Goal: Task Accomplishment & Management: Manage account settings

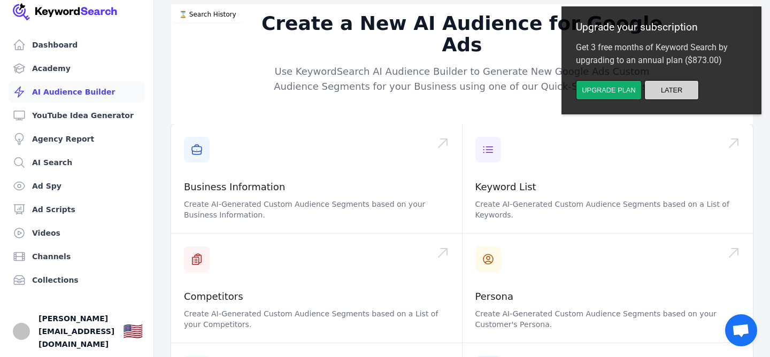
click at [663, 87] on button "Later" at bounding box center [671, 90] width 55 height 20
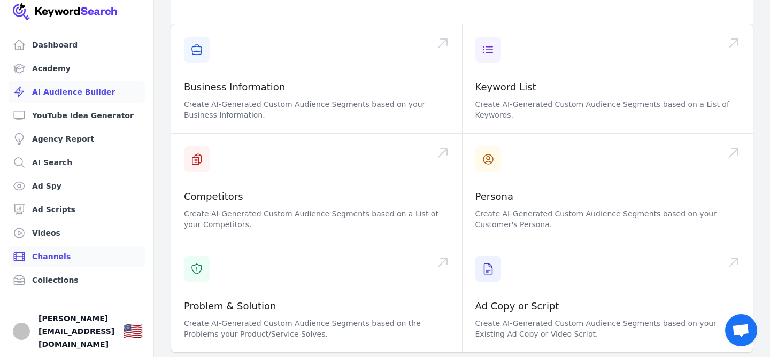
scroll to position [97, 0]
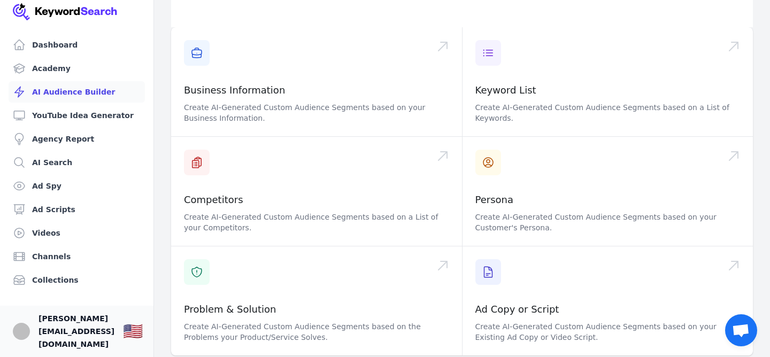
click at [70, 338] on span "[PERSON_NAME][EMAIL_ADDRESS][DOMAIN_NAME]" at bounding box center [76, 331] width 76 height 38
click at [23, 337] on img "Open user button" at bounding box center [21, 331] width 17 height 17
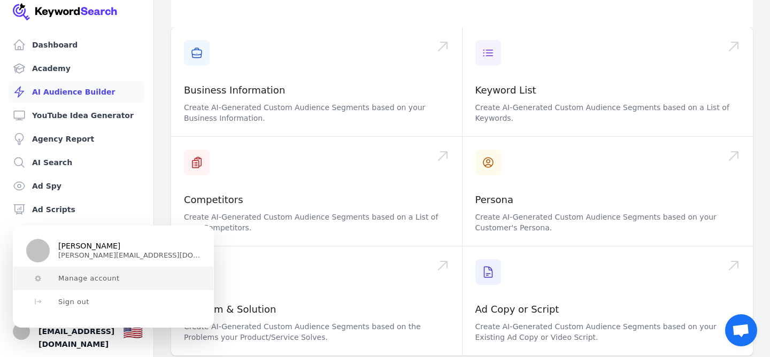
click at [80, 277] on span "Manage account" at bounding box center [88, 278] width 61 height 9
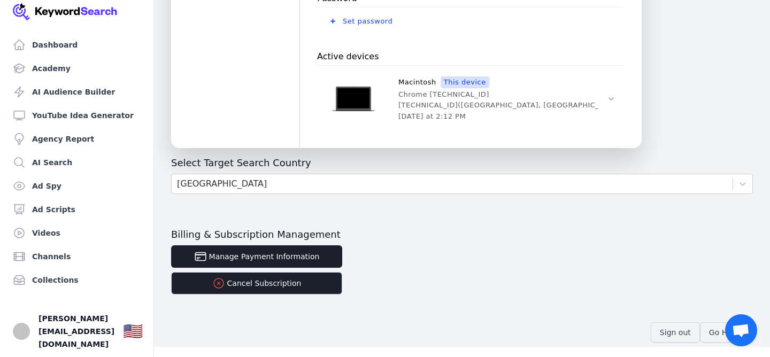
scroll to position [430, 0]
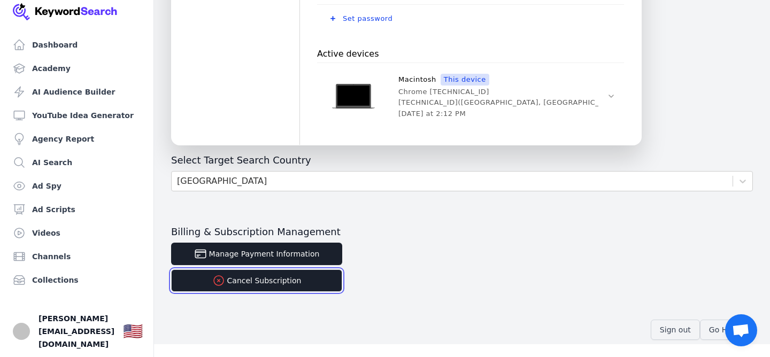
click at [257, 285] on button "Cancel Subscription" at bounding box center [256, 280] width 171 height 22
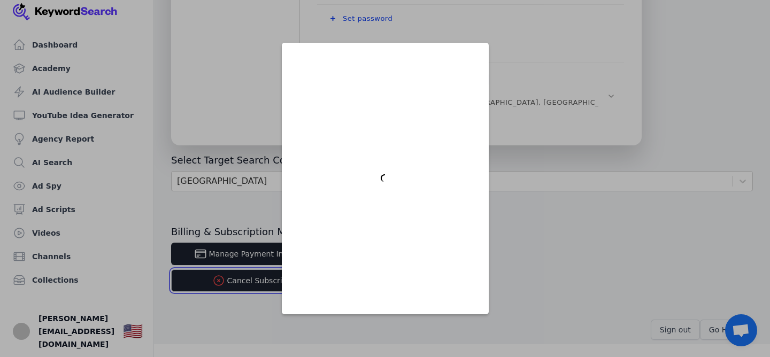
scroll to position [0, 0]
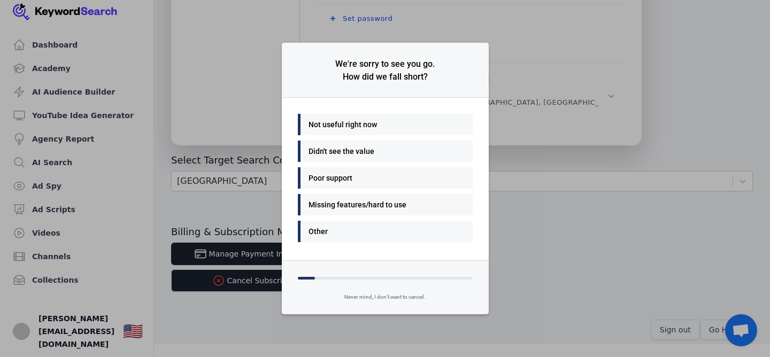
click at [354, 154] on div "Didn't see the value" at bounding box center [382, 151] width 148 height 13
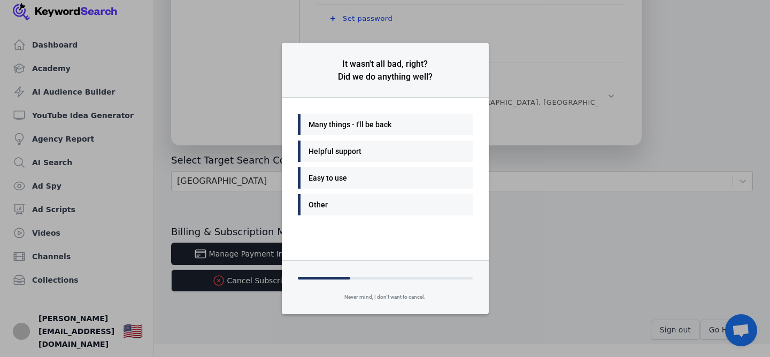
click at [316, 281] on div at bounding box center [385, 277] width 207 height 32
click at [360, 128] on div "Many things - I'll be back" at bounding box center [382, 124] width 148 height 13
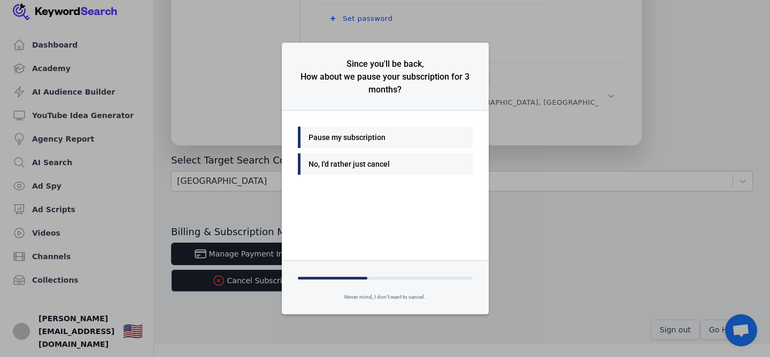
click at [343, 165] on div "No, I'd rather just cancel" at bounding box center [382, 164] width 148 height 13
click at [350, 165] on div "No, I'd rather just cancel" at bounding box center [382, 164] width 148 height 13
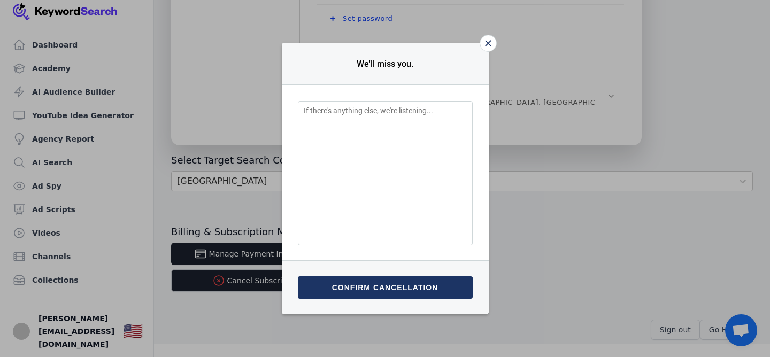
click at [366, 284] on button "Confirm cancellation" at bounding box center [385, 287] width 175 height 22
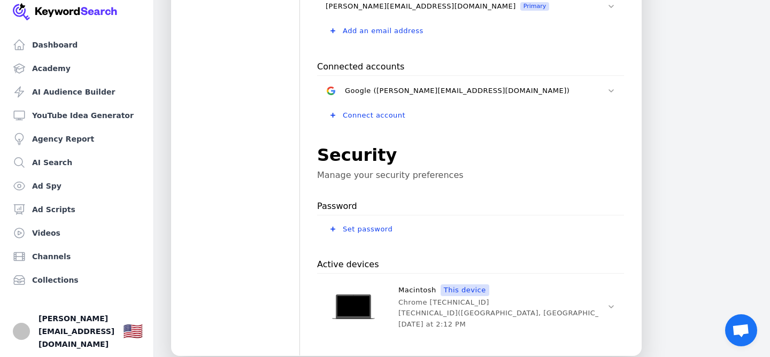
scroll to position [430, 0]
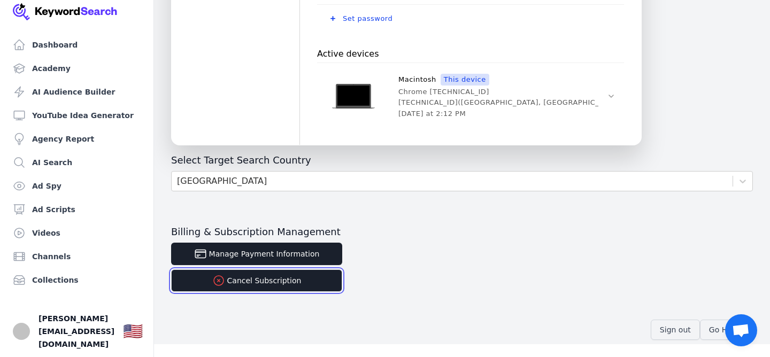
click at [246, 281] on button "Cancel Subscription" at bounding box center [256, 280] width 171 height 22
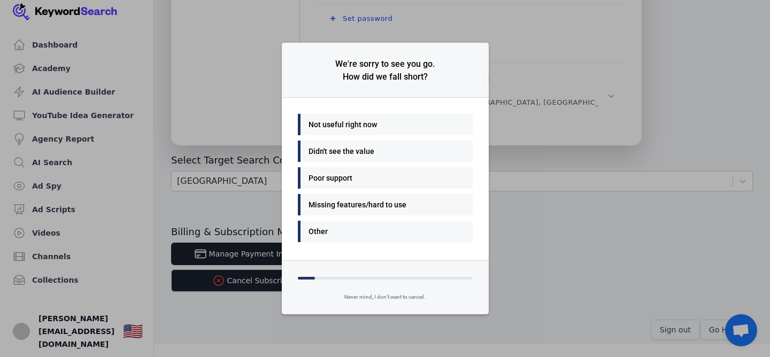
click at [329, 127] on div "Not useful right now" at bounding box center [382, 124] width 148 height 13
click at [331, 130] on div "Many things - I'll be back" at bounding box center [382, 124] width 148 height 13
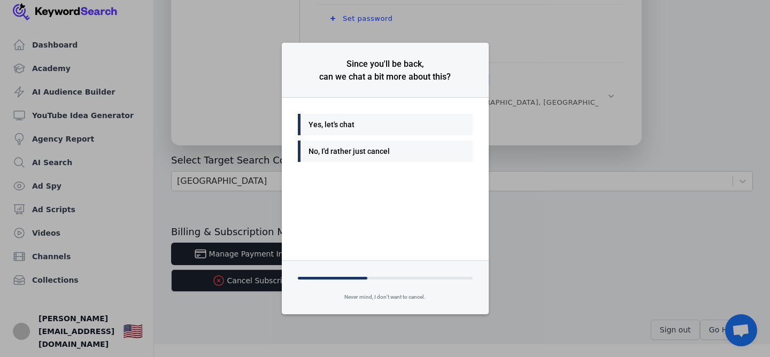
click at [328, 153] on div "No, I'd rather just cancel" at bounding box center [382, 151] width 148 height 13
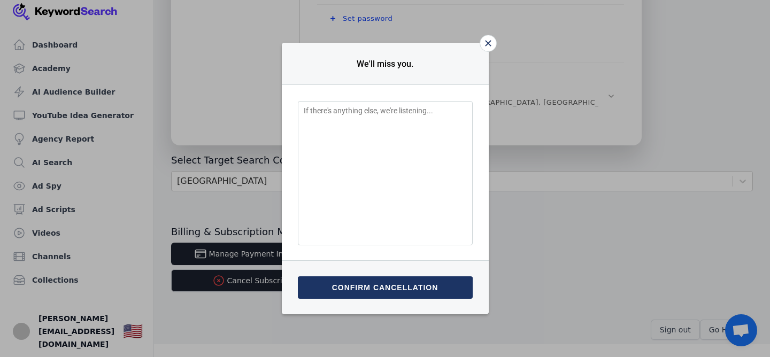
click at [383, 288] on button "Confirm cancellation" at bounding box center [385, 287] width 175 height 22
